Goal: Check status: Check status

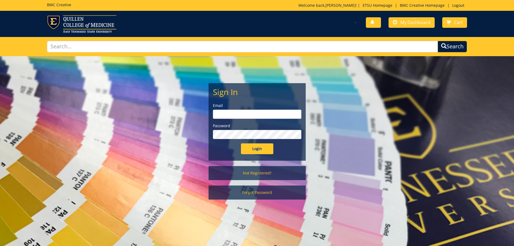
click at [322, 22] on div "You have no new notifications My Dashboard Cart" at bounding box center [364, 22] width 214 height 15
click at [261, 114] on input "email" at bounding box center [257, 114] width 89 height 9
type input "[EMAIL_ADDRESS][DOMAIN_NAME]"
click at [241, 143] on input "Login" at bounding box center [257, 148] width 32 height 11
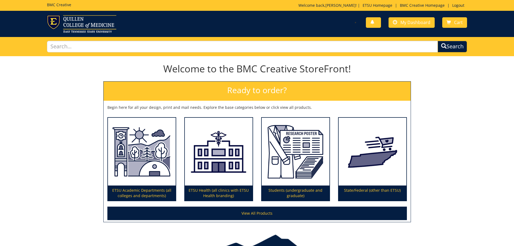
click at [459, 82] on div "Welcome to the BMC Creative StoreFront! Ready to order? Begin here for all your…" at bounding box center [257, 141] width 514 height 167
click at [471, 86] on div "Welcome to the BMC Creative StoreFront! Ready to order? Begin here for all your…" at bounding box center [257, 141] width 514 height 167
click at [27, 141] on div "Welcome to the BMC Creative StoreFront! Ready to order? Begin here for all your…" at bounding box center [257, 141] width 514 height 167
click at [397, 20] on span at bounding box center [395, 22] width 4 height 4
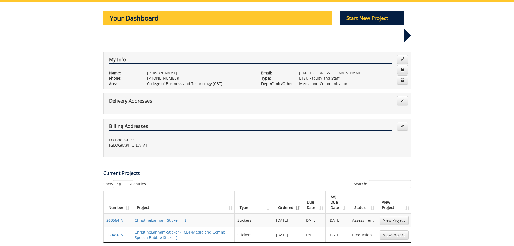
scroll to position [108, 0]
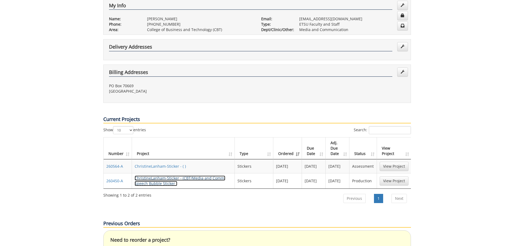
click at [165, 175] on link "ChristineLanham-Sticker - (CBT/Media and Comm: Speech Bubble Sticker )" at bounding box center [180, 180] width 91 height 11
